Goal: Answer question/provide support

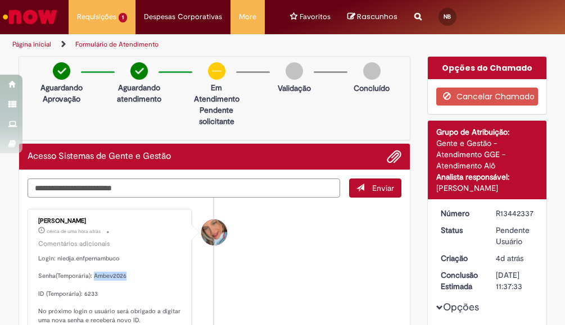
click at [194, 192] on textarea "Digite sua mensagem aqui..." at bounding box center [184, 188] width 312 height 19
type textarea "***"
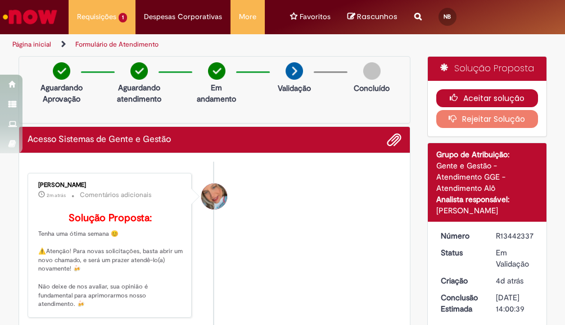
click at [485, 90] on button "Aceitar solução" at bounding box center [487, 98] width 102 height 18
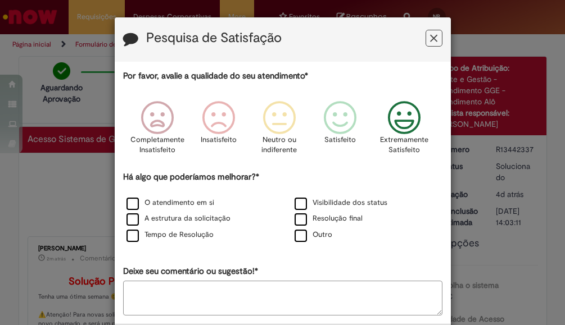
click at [407, 119] on icon "Feedback" at bounding box center [404, 118] width 42 height 34
click at [384, 135] on icon "Feedback" at bounding box center [404, 118] width 42 height 34
click at [134, 207] on label "O atendimento em si" at bounding box center [170, 203] width 88 height 11
click at [129, 201] on label "O atendimento em si" at bounding box center [170, 203] width 88 height 11
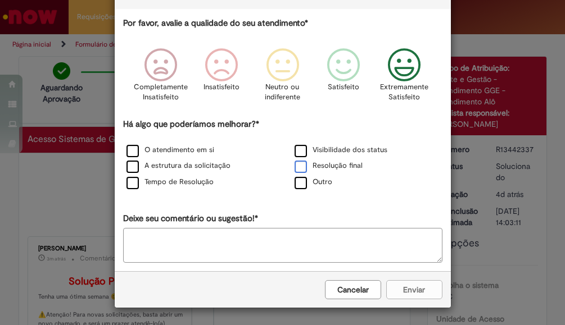
click at [295, 168] on label "Resolução final" at bounding box center [328, 166] width 68 height 11
click at [408, 285] on button "Enviar" at bounding box center [414, 289] width 56 height 19
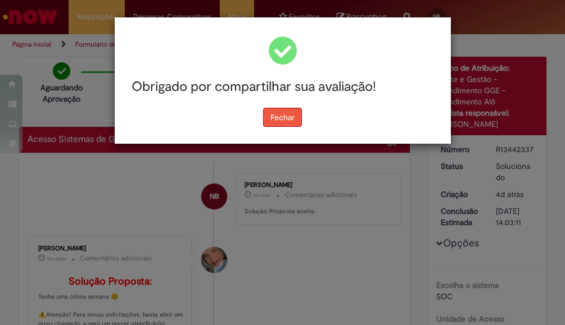
click at [285, 115] on button "Fechar" at bounding box center [282, 117] width 39 height 19
